Goal: Information Seeking & Learning: Learn about a topic

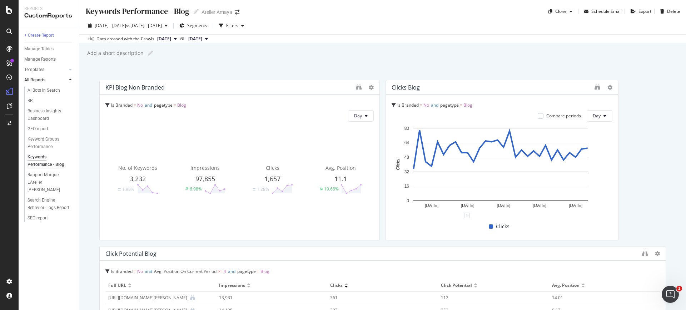
scroll to position [304, 0]
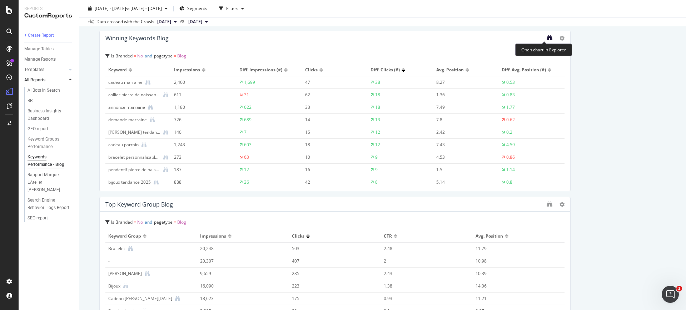
click at [547, 38] on icon "binoculars" at bounding box center [550, 38] width 6 height 6
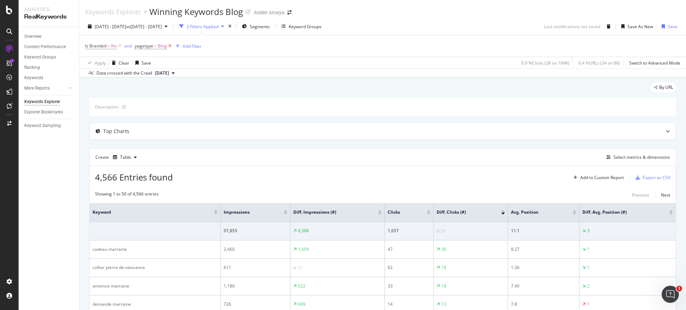
click at [167, 44] on icon at bounding box center [170, 46] width 6 height 7
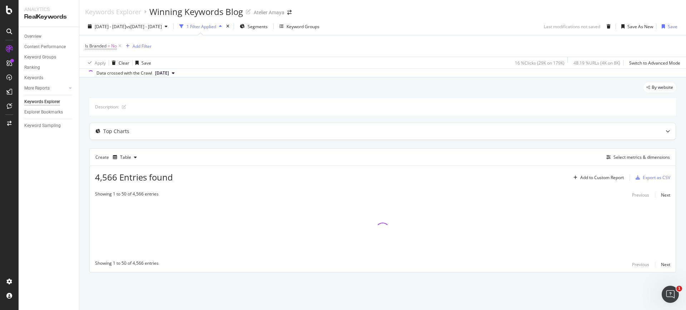
click at [152, 46] on div "Is Branded = No Add Filter" at bounding box center [382, 45] width 595 height 21
click at [150, 44] on div "Add Filter" at bounding box center [142, 46] width 19 height 6
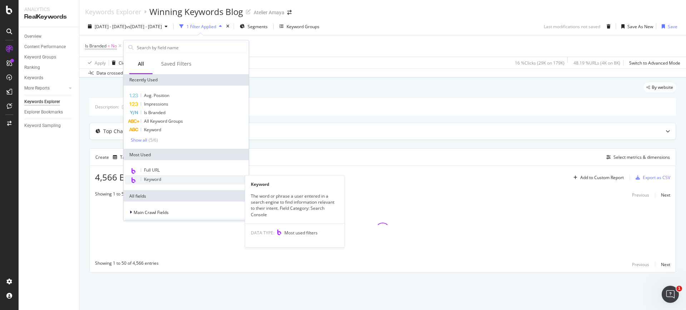
click at [180, 178] on div "Keyword" at bounding box center [186, 179] width 122 height 9
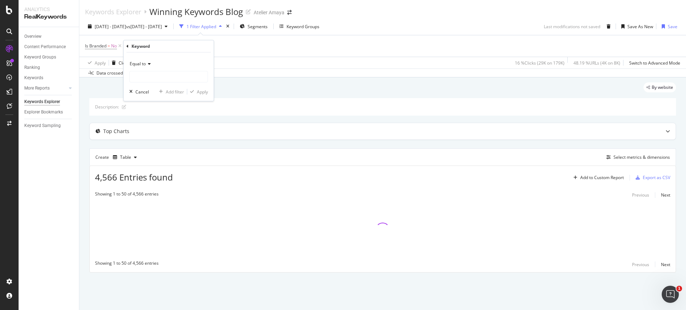
click at [153, 61] on div "Equal to" at bounding box center [168, 63] width 79 height 11
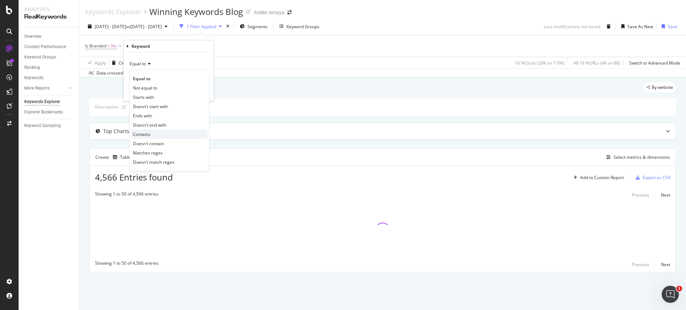
click at [158, 133] on div "Contains" at bounding box center [169, 134] width 76 height 9
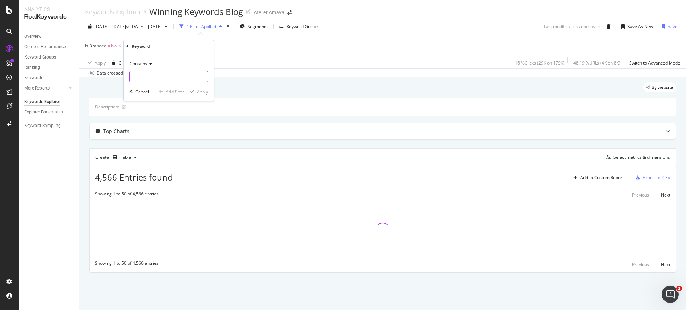
click at [154, 76] on input "text" at bounding box center [169, 76] width 78 height 11
type input "alliance"
click at [210, 94] on div "Contains alliance Cancel Add filter Apply" at bounding box center [169, 77] width 90 height 49
click at [202, 94] on div "Apply" at bounding box center [202, 92] width 11 height 6
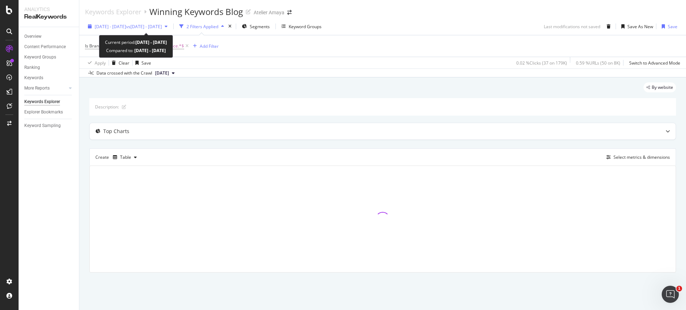
click at [170, 30] on div "[DATE] - [DATE] vs [DATE] - [DATE]" at bounding box center [127, 26] width 85 height 11
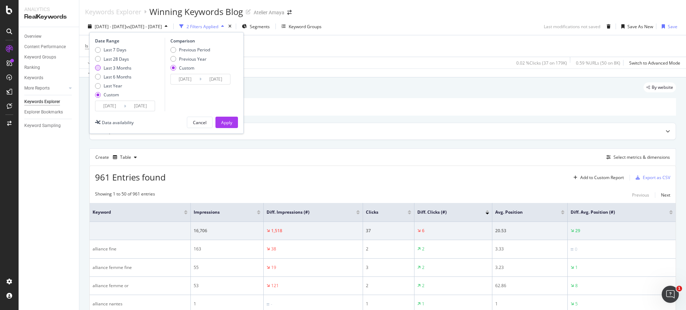
click at [109, 70] on div "Last 3 Months" at bounding box center [118, 68] width 28 height 6
type input "[DATE]"
click at [206, 52] on div "Previous Period" at bounding box center [194, 50] width 31 height 6
type input "[DATE]"
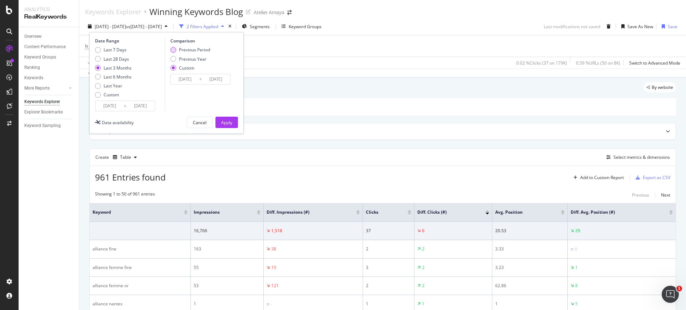
type input "[DATE]"
click at [225, 121] on div "Apply" at bounding box center [226, 123] width 11 height 6
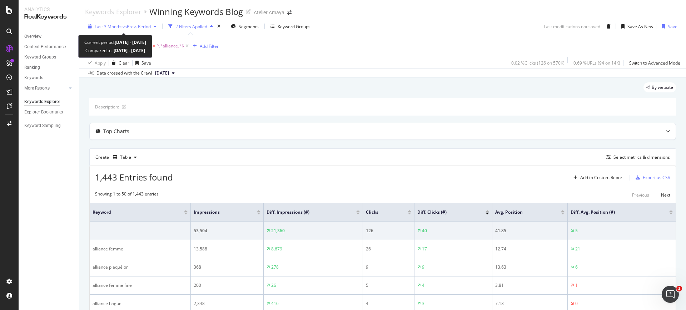
click at [122, 26] on span "Last 3 Months" at bounding box center [109, 27] width 28 height 6
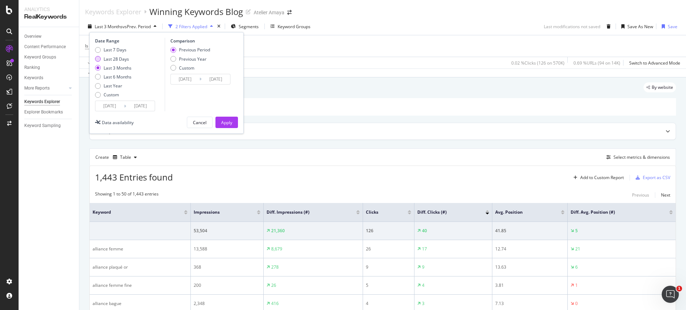
click at [120, 61] on div "Last 28 Days" at bounding box center [116, 59] width 25 height 6
type input "[DATE]"
click at [233, 120] on button "Apply" at bounding box center [226, 122] width 23 height 11
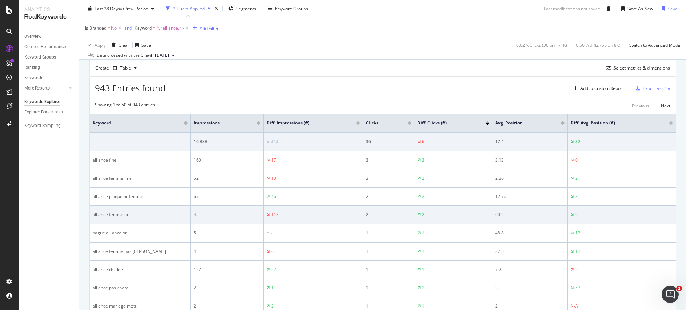
scroll to position [134, 0]
